Goal: Information Seeking & Learning: Learn about a topic

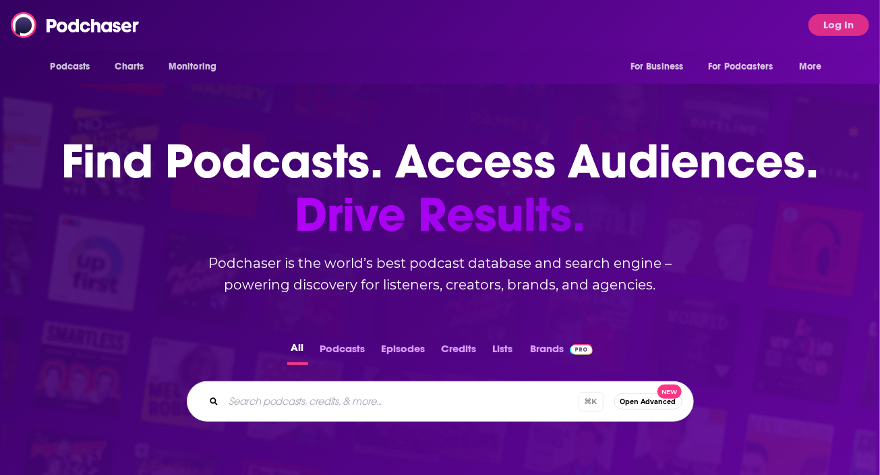
click at [339, 24] on div "Podcasts Charts Monitoring For Business For Podcasters More Log In" at bounding box center [440, 25] width 880 height 50
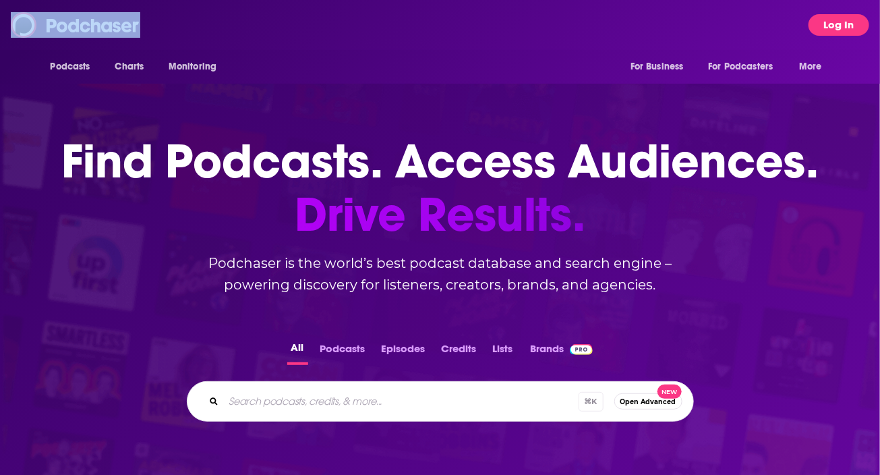
click at [825, 20] on button "Log In" at bounding box center [838, 25] width 61 height 22
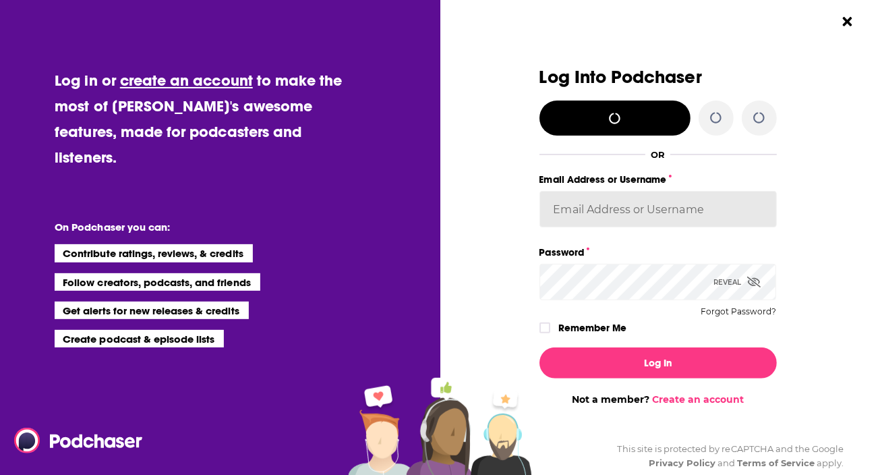
type input "jennevievef"
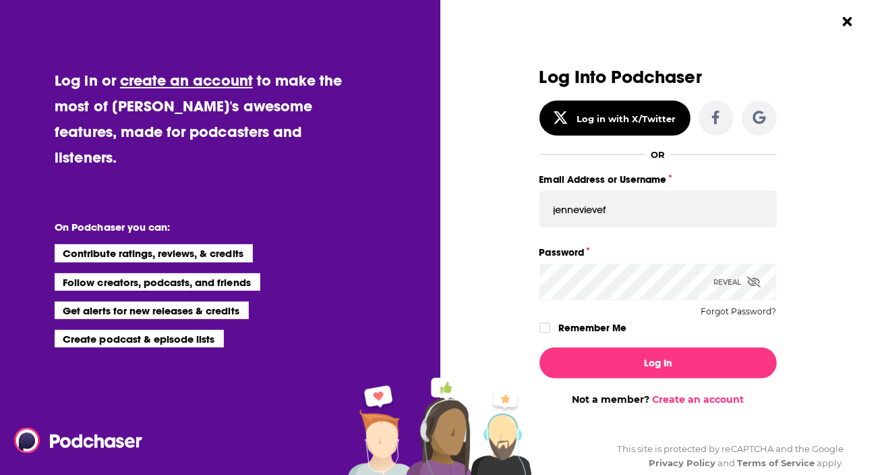
click at [609, 328] on label "Remember Me" at bounding box center [592, 328] width 68 height 18
click at [549, 334] on input "rememberMe" at bounding box center [545, 334] width 8 height 0
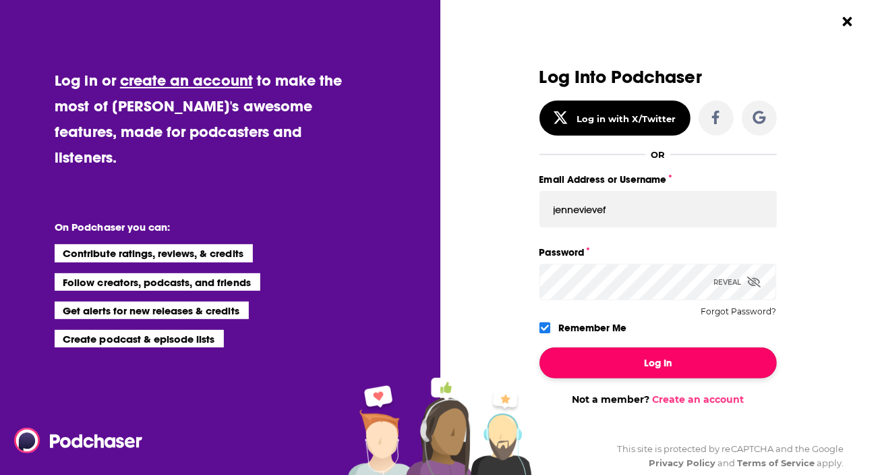
click at [605, 376] on button "Log In" at bounding box center [657, 362] width 237 height 31
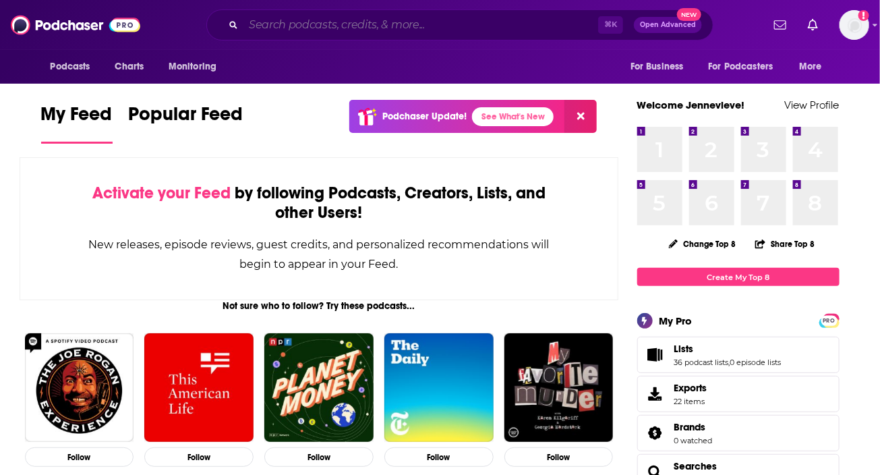
click at [464, 25] on input "Search podcasts, credits, & more..." at bounding box center [420, 25] width 355 height 22
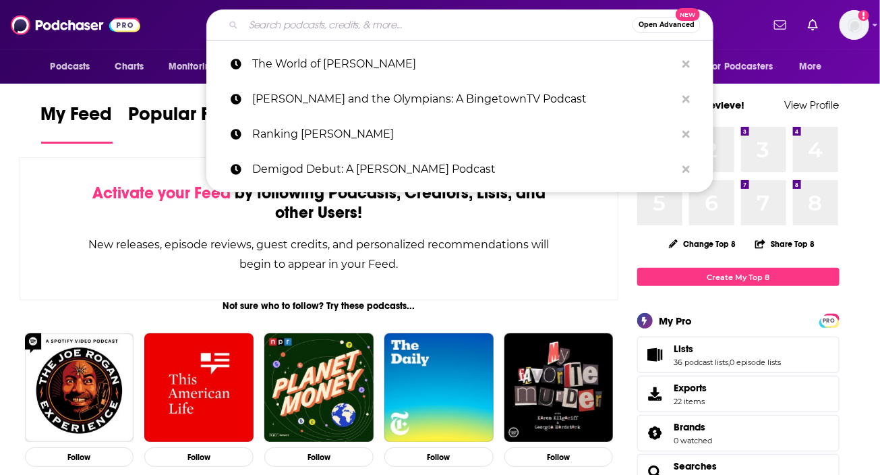
paste input "SmartTechCheck podcast"
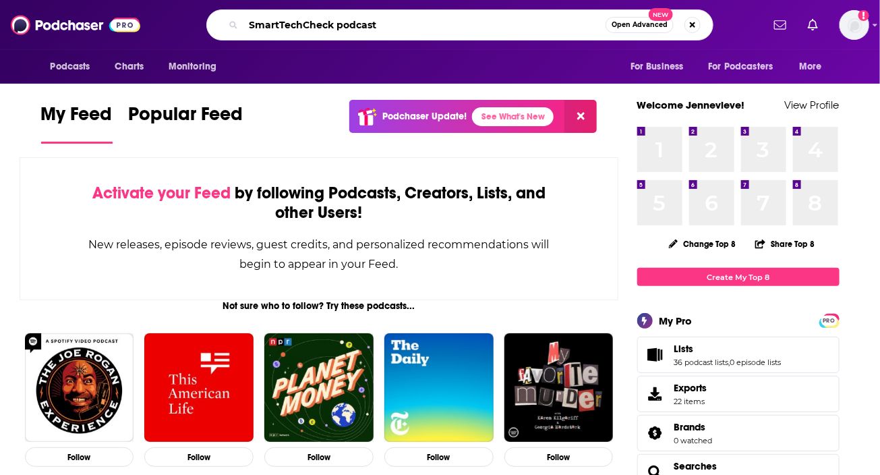
click at [363, 30] on input "SmartTechCheck podcast" at bounding box center [424, 25] width 362 height 22
type input "SmartTechCheck"
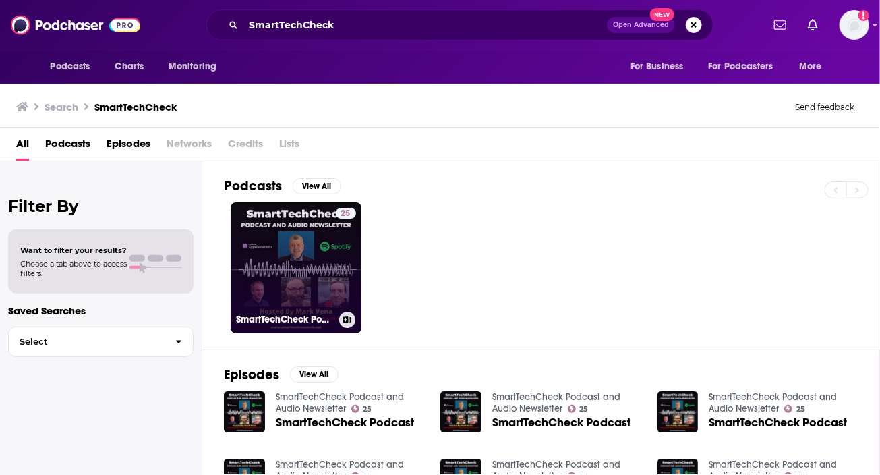
click at [332, 270] on link "25 SmartTechCheck Podcast and Audio Newsletter" at bounding box center [296, 267] width 131 height 131
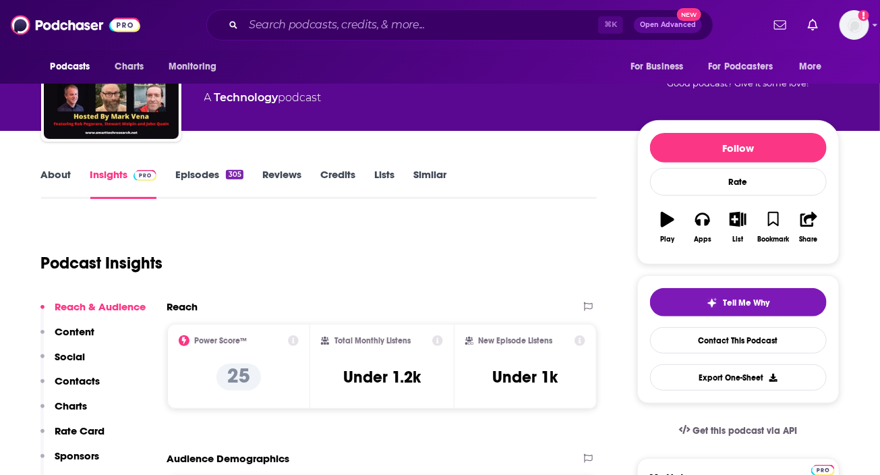
scroll to position [102, 0]
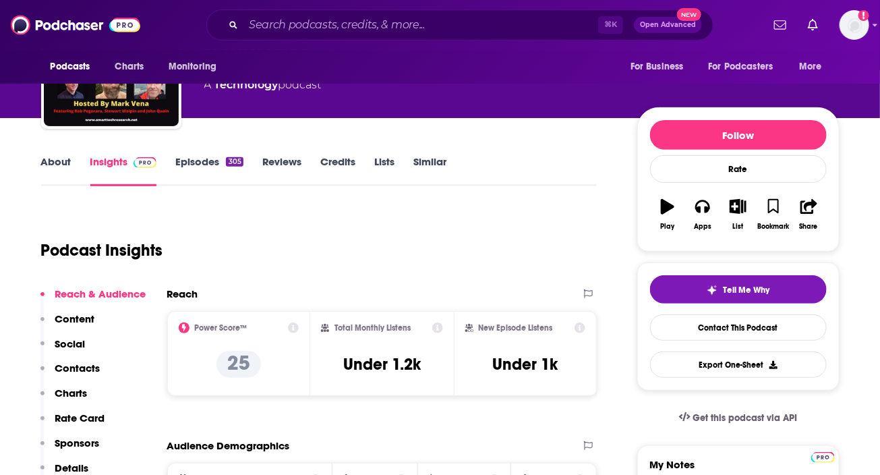
click at [51, 164] on link "About" at bounding box center [56, 170] width 30 height 31
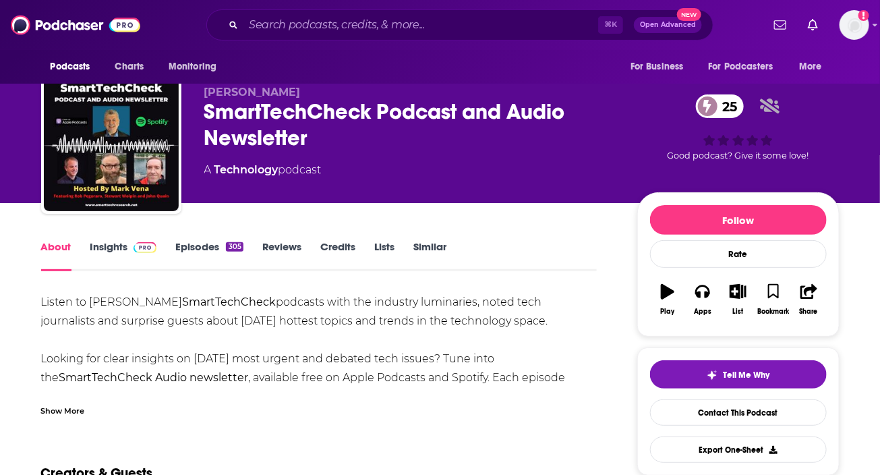
scroll to position [18, 0]
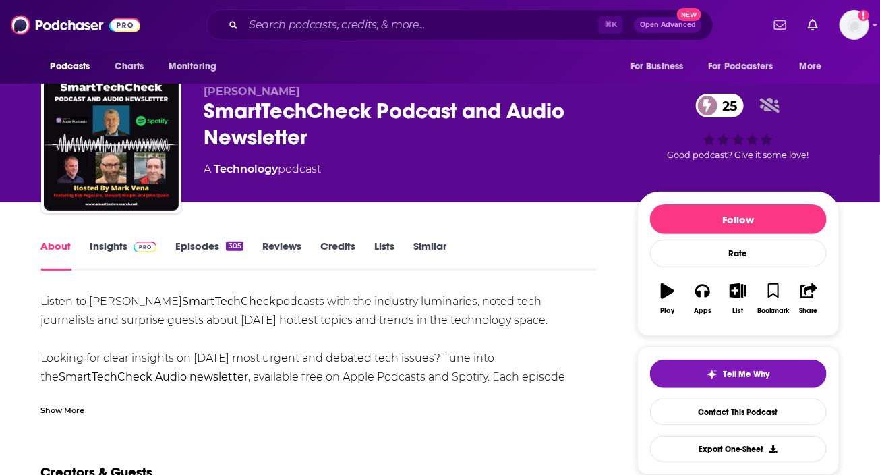
click at [100, 245] on link "Insights" at bounding box center [123, 254] width 67 height 31
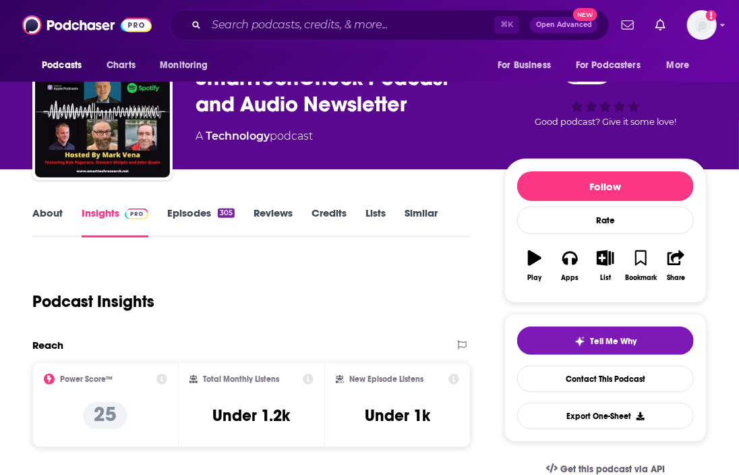
scroll to position [169, 0]
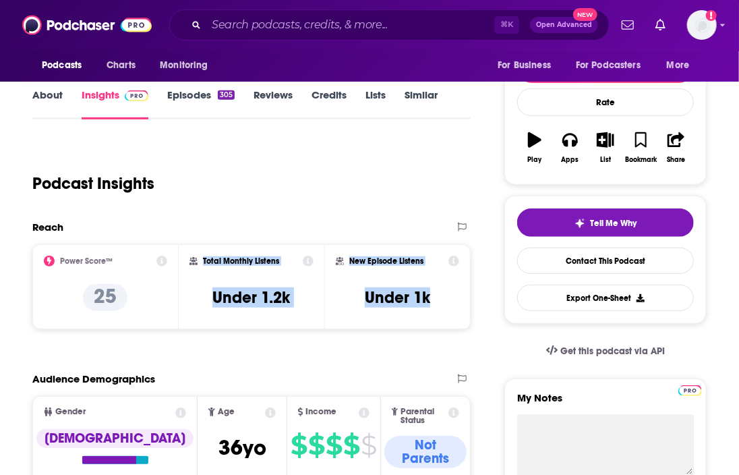
drag, startPoint x: 446, startPoint y: 302, endPoint x: 190, endPoint y: 262, distance: 259.2
click at [190, 262] on div "Power Score™ 25 Total Monthly Listens Under 1.2k New Episode Listens Under 1k" at bounding box center [251, 286] width 438 height 85
copy div "Total Monthly Listens Under 1.2k New Episode Listens Under 1k"
